Goal: Task Accomplishment & Management: Manage account settings

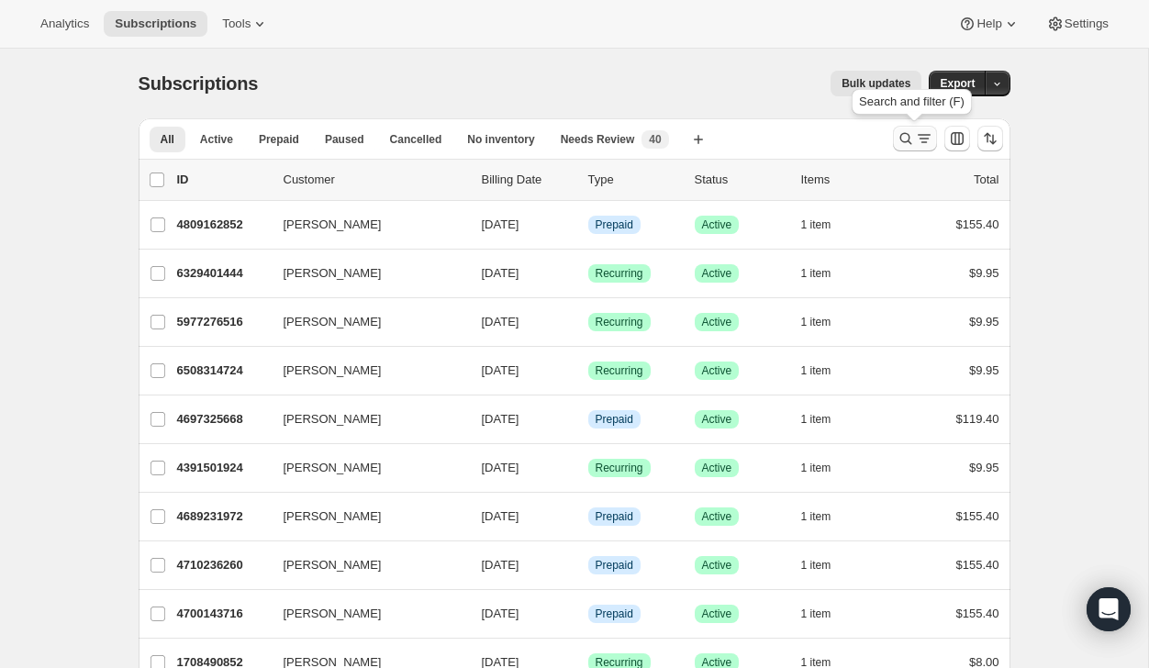
click at [910, 143] on icon "Search and filter results" at bounding box center [905, 138] width 18 height 18
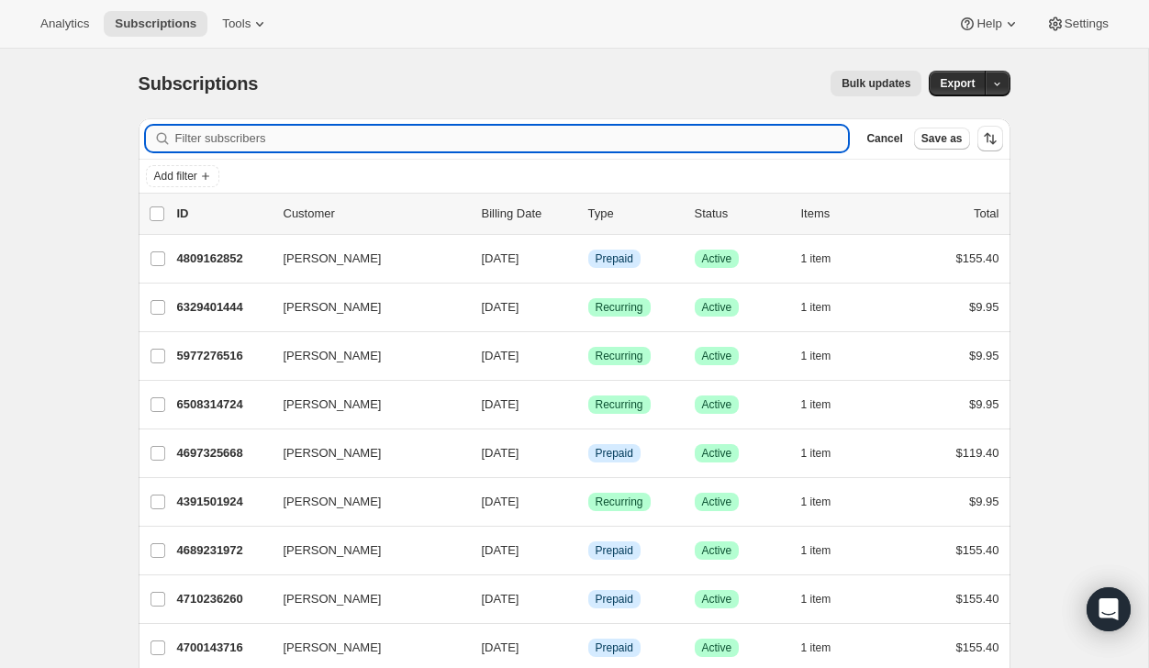
click at [766, 140] on input "Filter subscribers" at bounding box center [511, 139] width 673 height 26
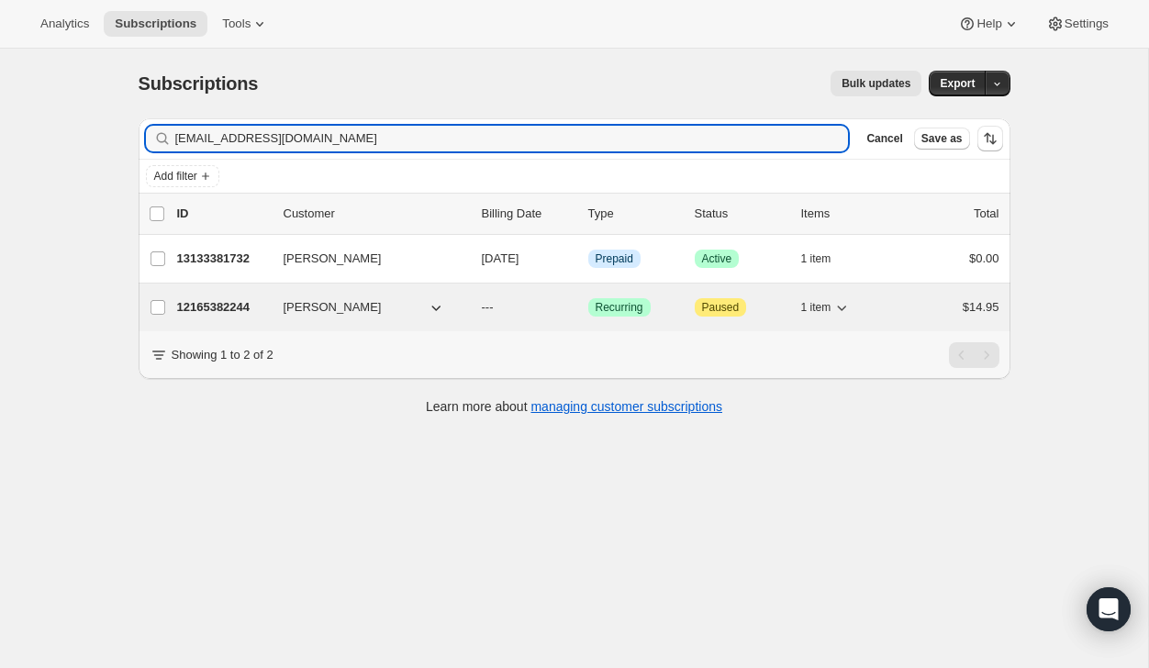
type input "[EMAIL_ADDRESS][DOMAIN_NAME]"
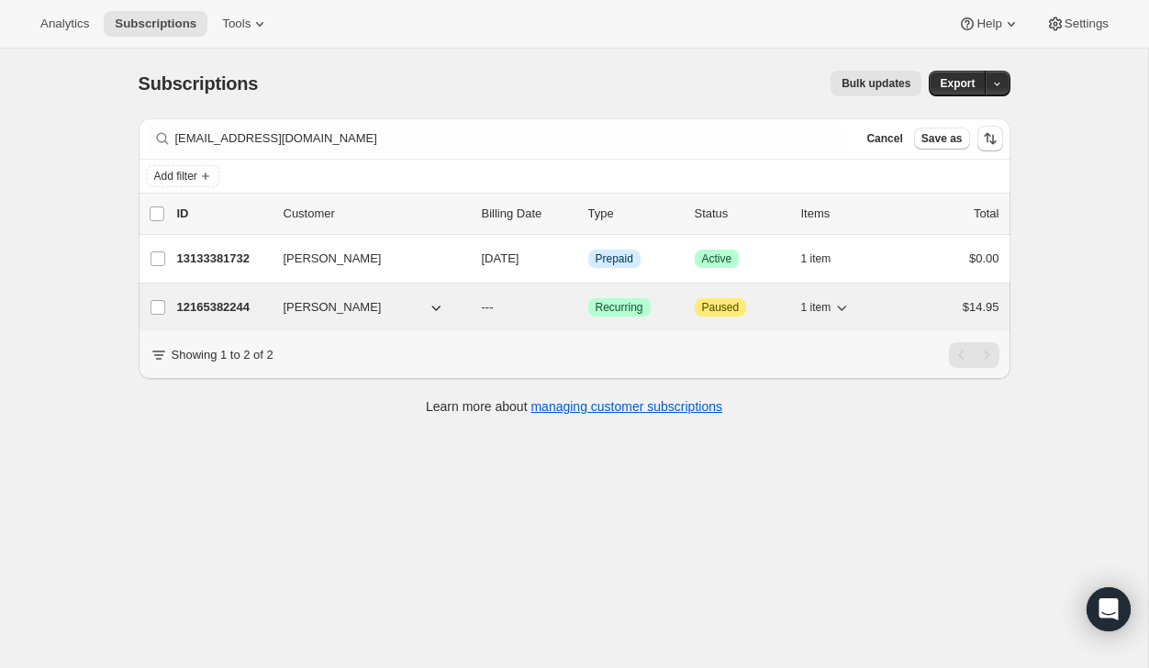
click at [901, 313] on div "12165382244 [PERSON_NAME] --- Success Recurring Attention Paused 1 item $14.95" at bounding box center [588, 307] width 822 height 26
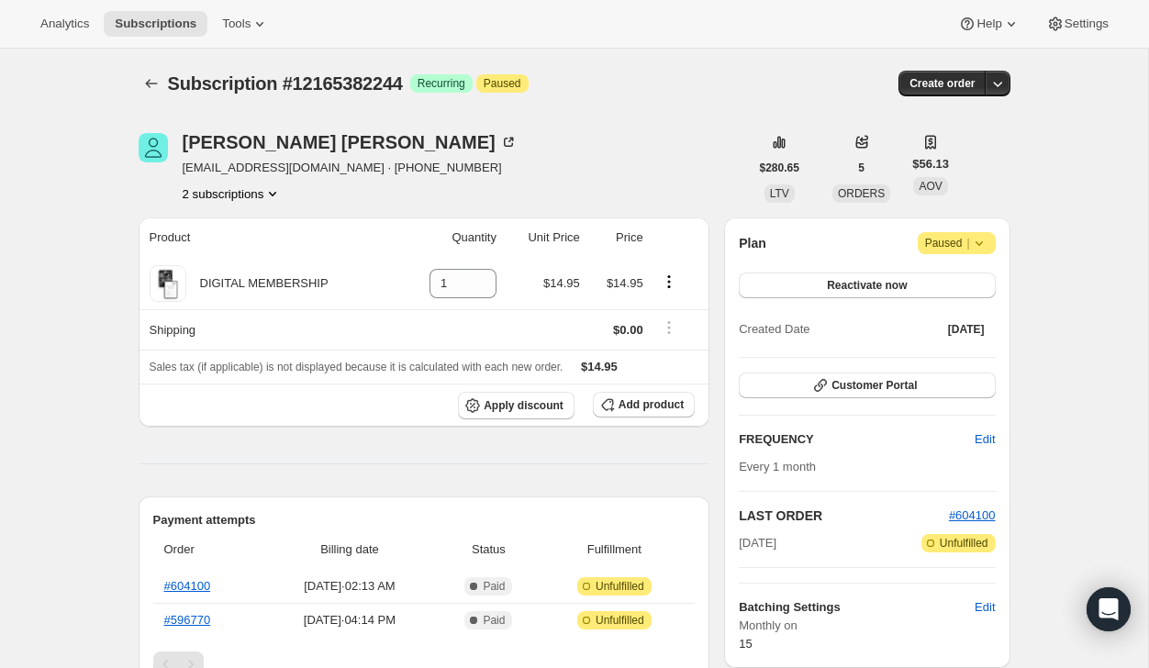
click at [232, 196] on button "2 subscriptions" at bounding box center [233, 193] width 100 height 18
click at [261, 260] on span "13133381732" at bounding box center [231, 259] width 128 height 18
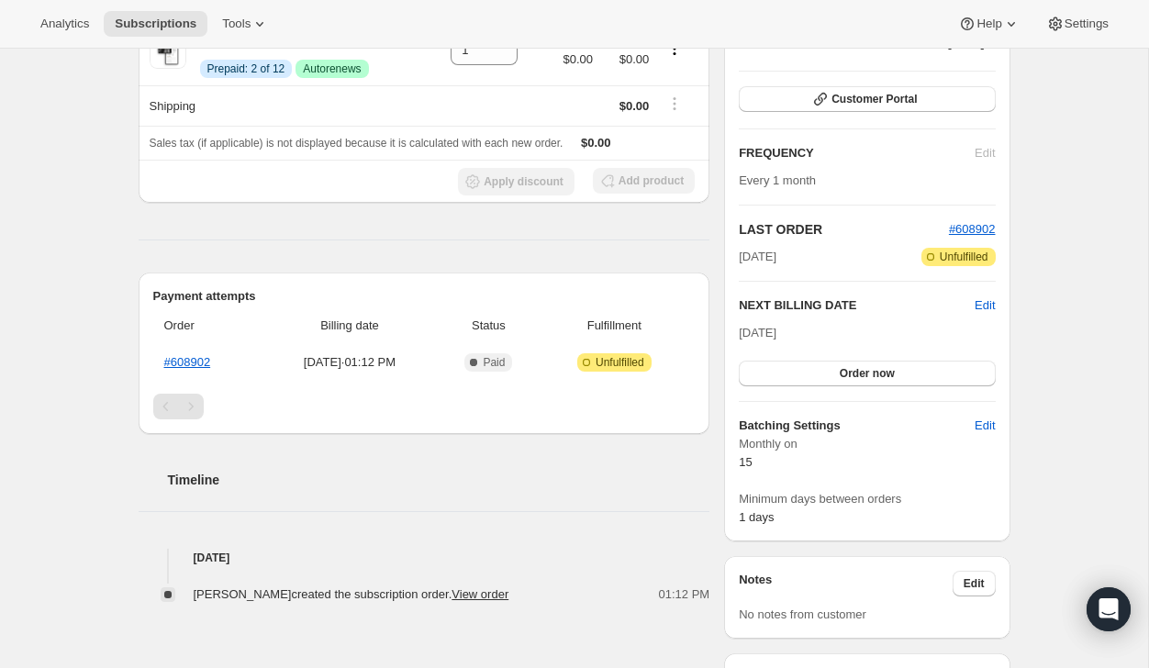
scroll to position [247, 0]
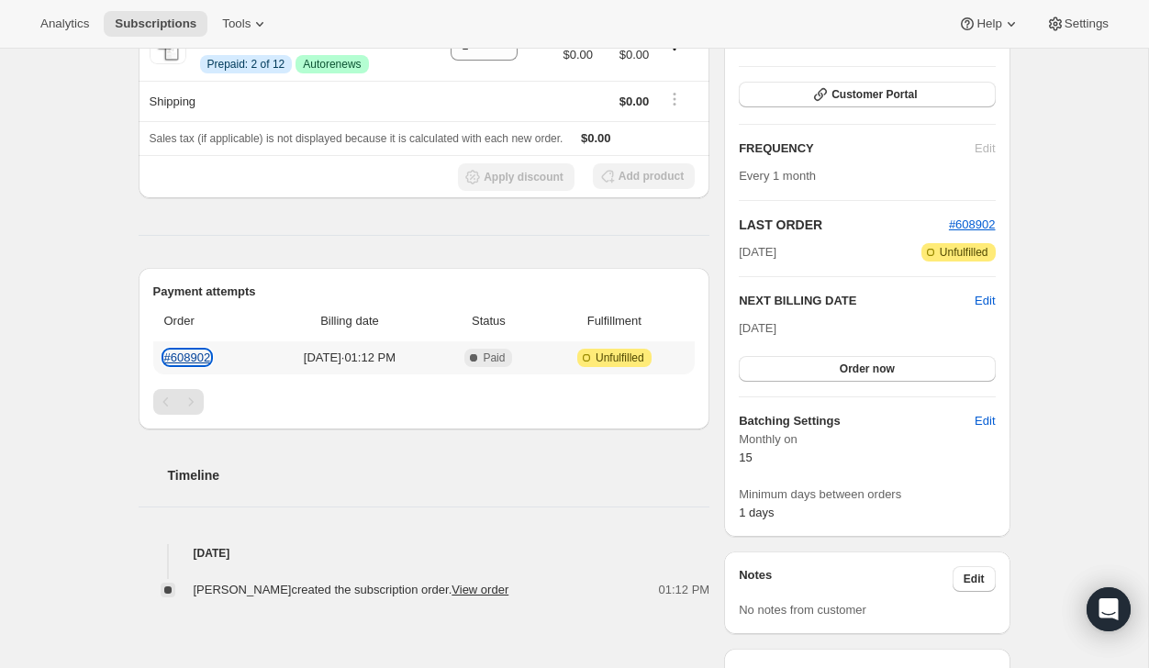
click at [182, 352] on link "#608902" at bounding box center [187, 357] width 47 height 14
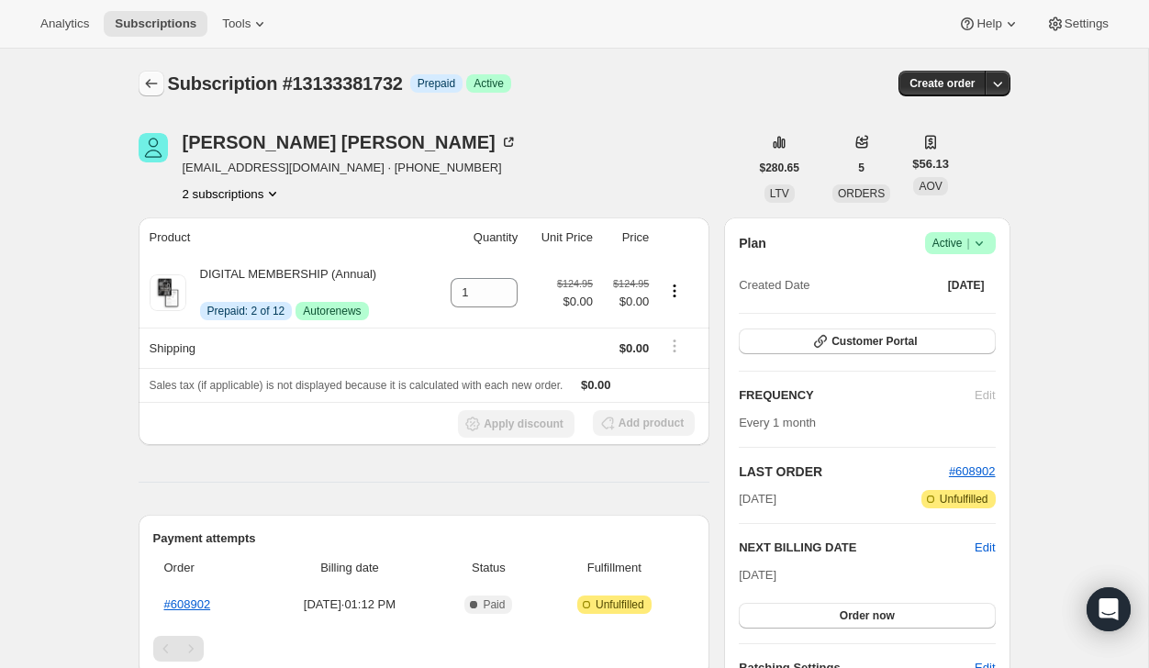
click at [160, 83] on button "Subscriptions" at bounding box center [152, 84] width 26 height 26
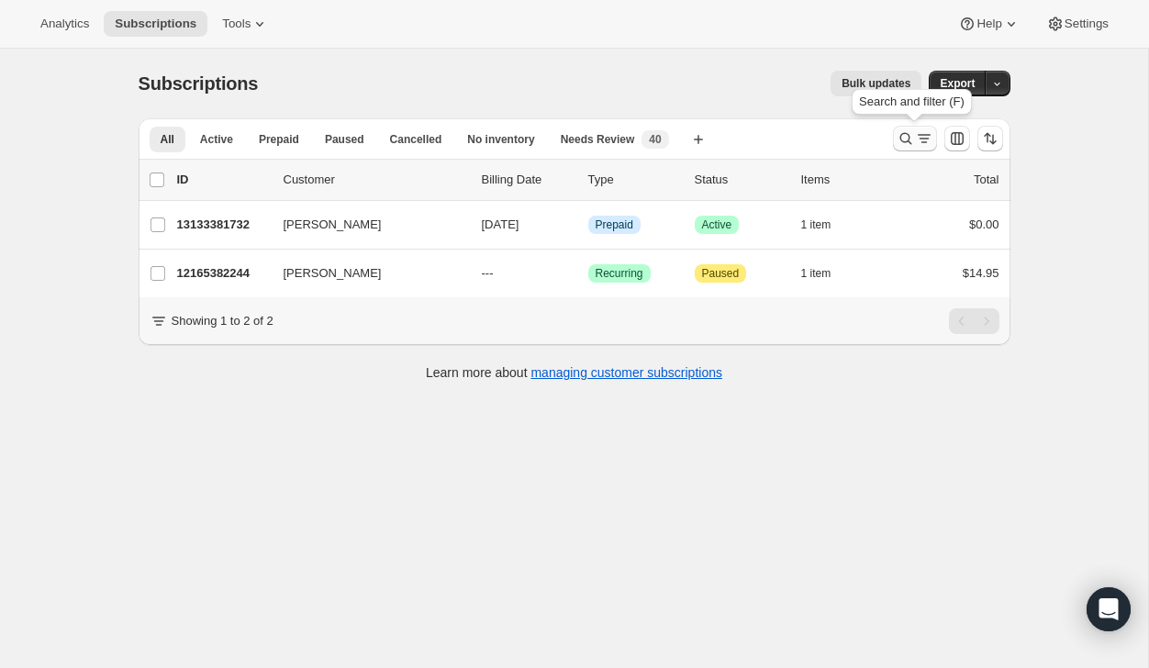
click at [917, 149] on button "Search and filter results" at bounding box center [915, 139] width 44 height 26
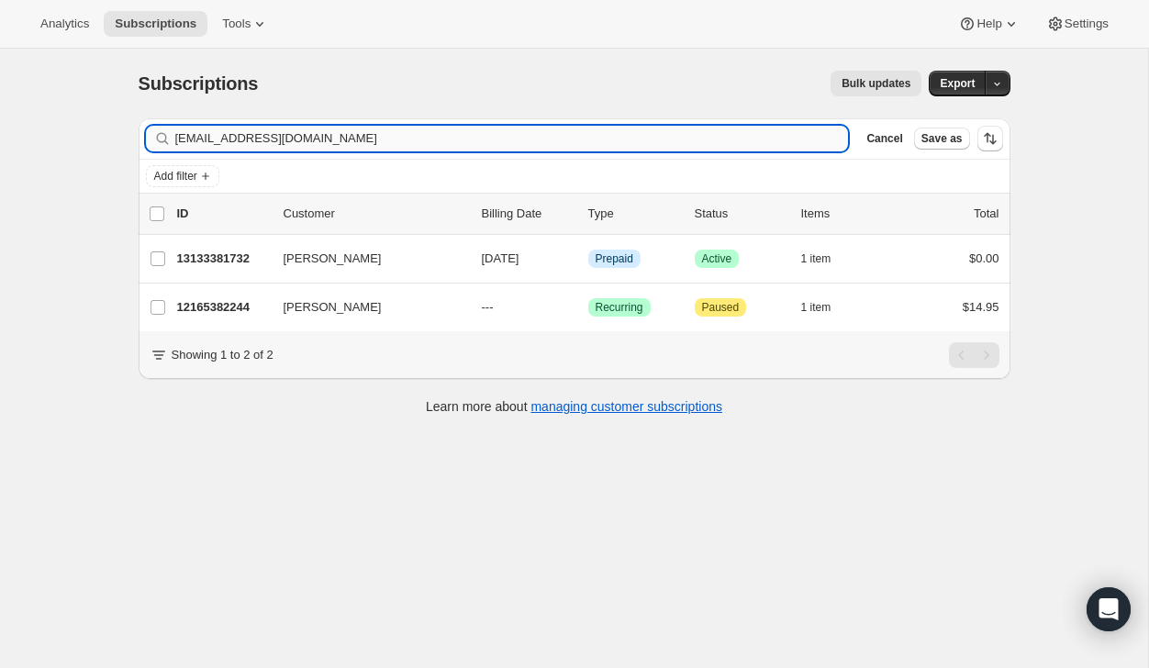
click at [791, 142] on input "[EMAIL_ADDRESS][DOMAIN_NAME]" at bounding box center [511, 139] width 673 height 26
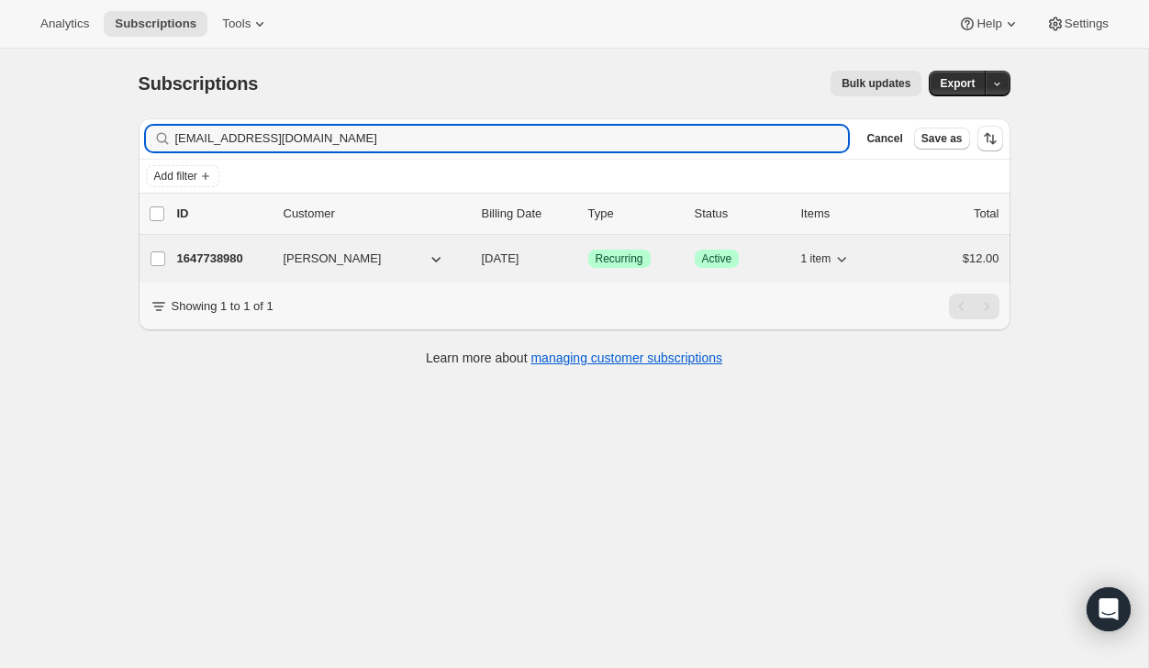
type input "[EMAIL_ADDRESS][DOMAIN_NAME]"
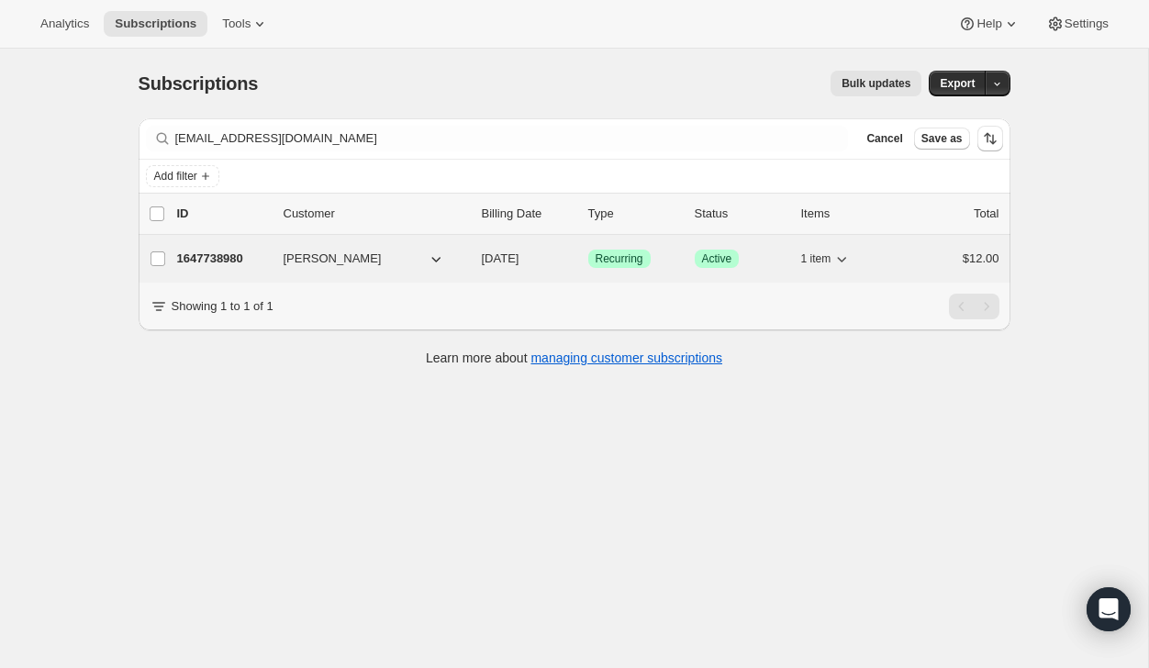
click at [916, 250] on div "$12.00" at bounding box center [953, 259] width 92 height 18
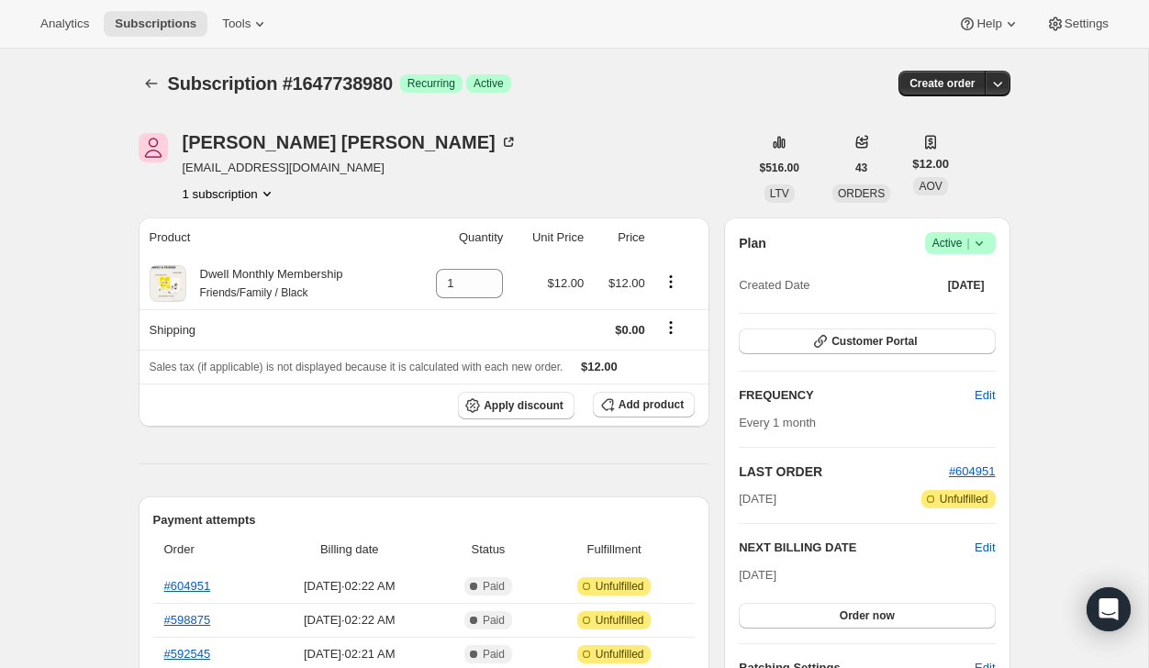
click at [980, 246] on icon at bounding box center [979, 243] width 18 height 18
click at [947, 297] on button "Cancel subscription" at bounding box center [954, 309] width 115 height 29
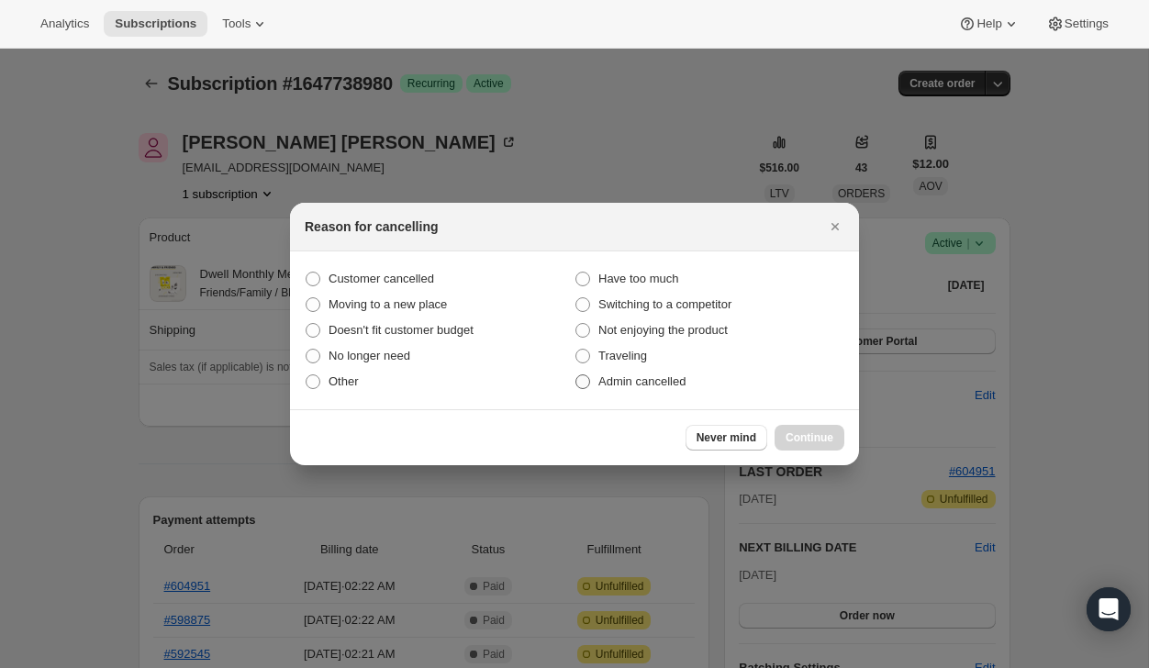
click at [685, 390] on span "Admin cancelled" at bounding box center [641, 381] width 87 height 18
click at [576, 375] on input "Admin cancelled" at bounding box center [575, 374] width 1 height 1
radio input "true"
click at [787, 437] on span "Continue" at bounding box center [809, 437] width 48 height 15
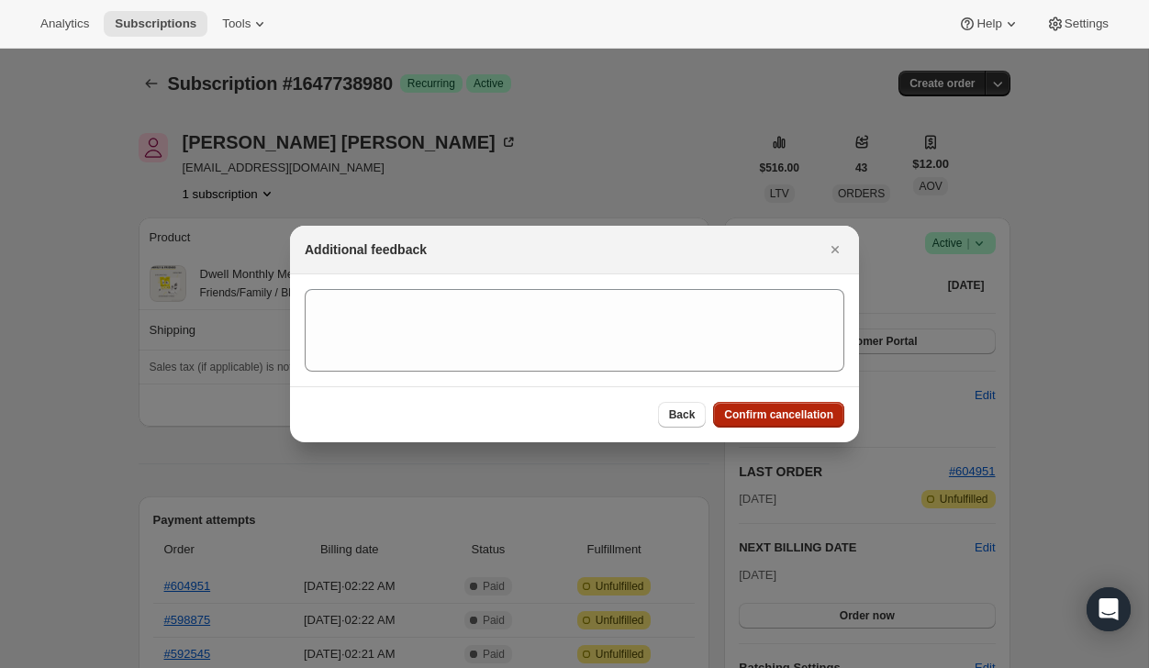
click at [787, 416] on span "Confirm cancellation" at bounding box center [778, 414] width 109 height 15
